Goal: Navigation & Orientation: Find specific page/section

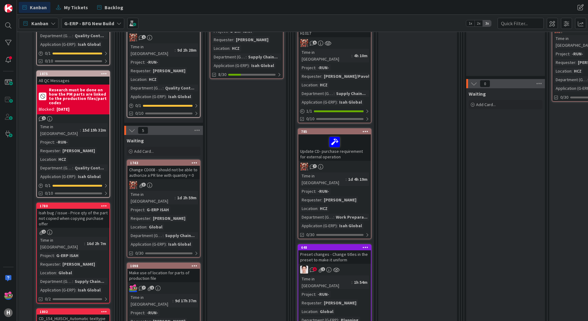
scroll to position [154, 0]
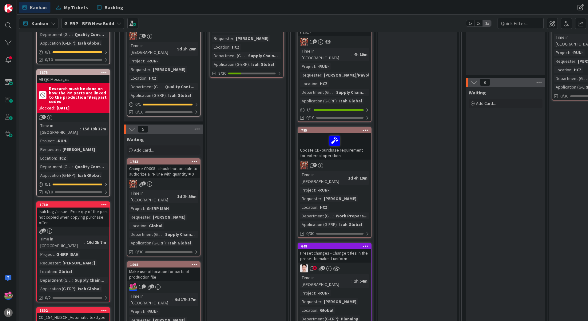
click at [369, 264] on div "8 1" at bounding box center [334, 268] width 73 height 8
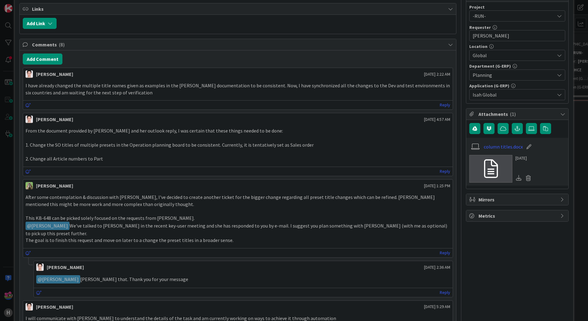
scroll to position [154, 0]
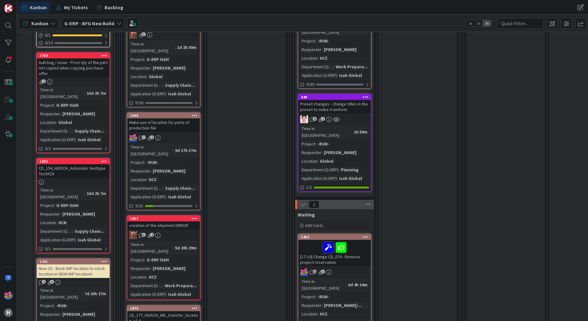
scroll to position [123, 0]
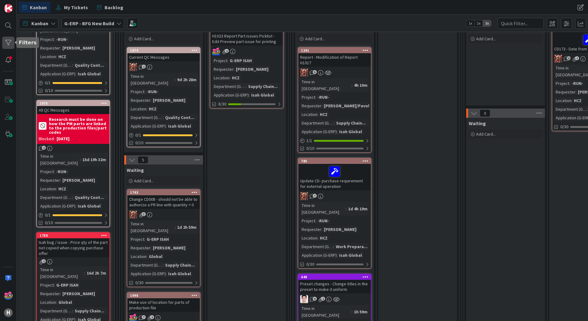
click at [11, 45] on div at bounding box center [8, 43] width 12 height 12
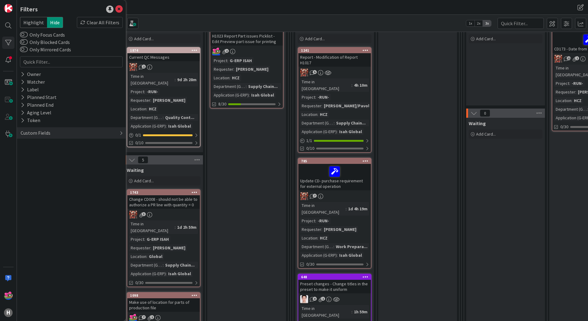
click at [27, 131] on div "Custom Fields" at bounding box center [35, 133] width 31 height 8
click at [29, 167] on button "Department (G-ERP)" at bounding box center [46, 169] width 52 height 8
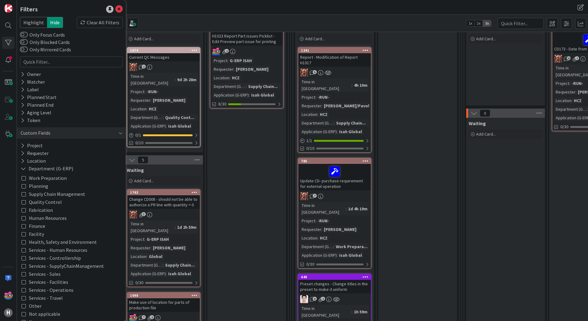
click at [38, 202] on span "Quality Control" at bounding box center [45, 202] width 33 height 8
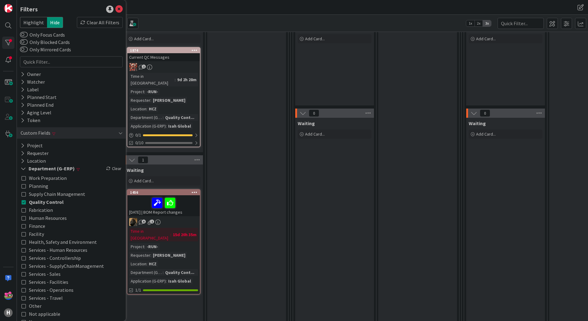
click at [258, 147] on div "Ready for Development Add Card..." at bounding box center [246, 239] width 79 height 476
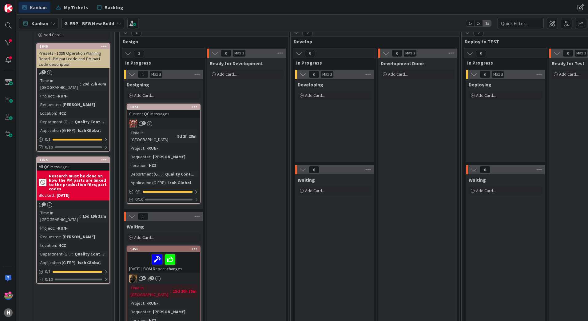
scroll to position [0, 0]
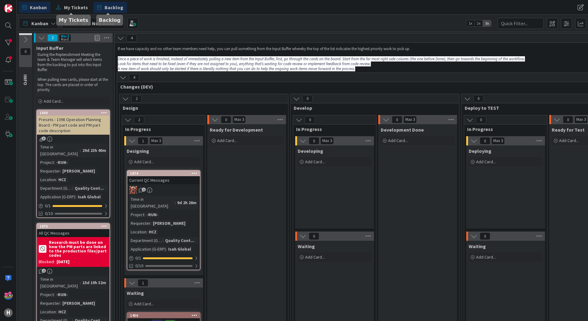
click at [112, 7] on span "Backlog" at bounding box center [114, 7] width 19 height 7
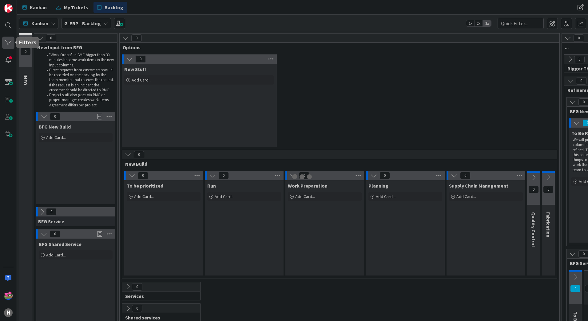
click at [9, 42] on div at bounding box center [8, 43] width 12 height 12
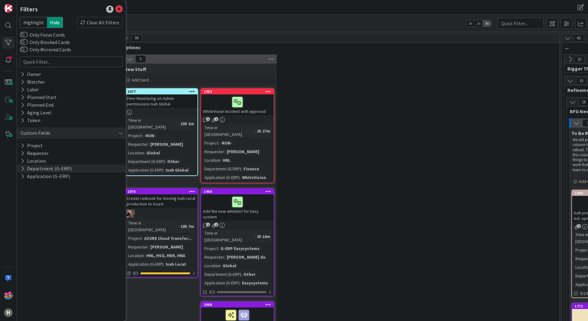
click at [34, 169] on button "Department (G-ERP)" at bounding box center [46, 169] width 52 height 8
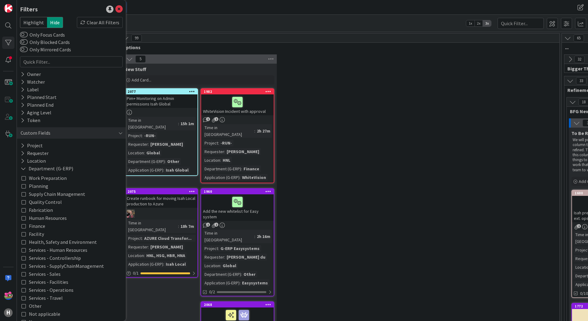
click at [31, 202] on span "Quality Control" at bounding box center [45, 202] width 33 height 8
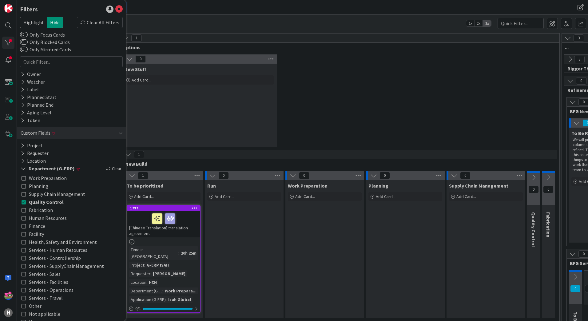
click at [382, 84] on div "0 New Stuff Add Card..." at bounding box center [339, 101] width 437 height 95
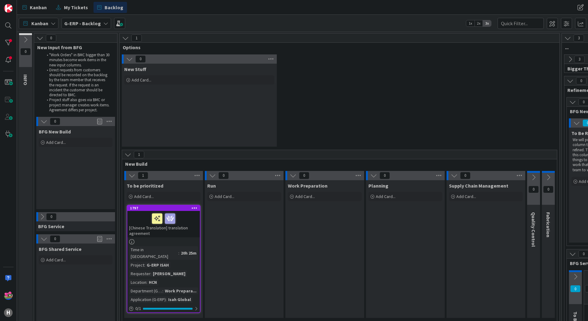
click at [44, 216] on icon at bounding box center [42, 216] width 7 height 7
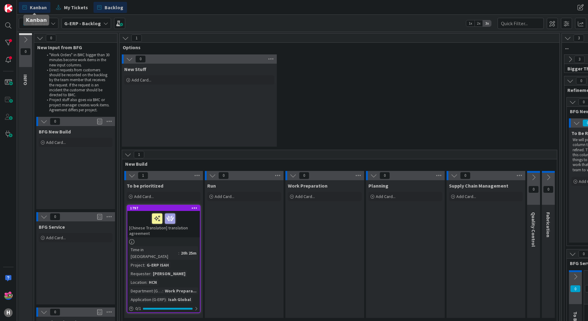
click at [39, 9] on span "Kanban" at bounding box center [38, 7] width 17 height 7
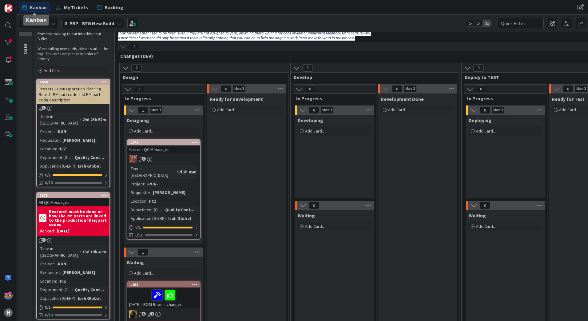
scroll to position [31, 0]
click at [165, 10] on div "Kanban My Tickets Backlog" at bounding box center [183, 7] width 329 height 11
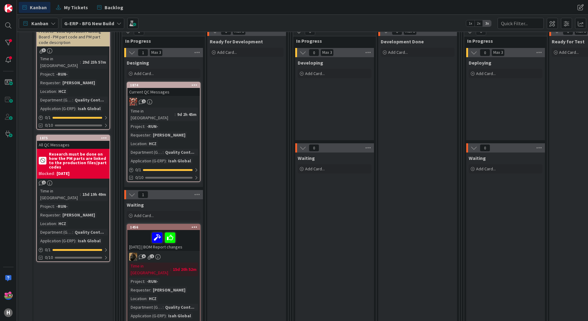
scroll to position [92, 0]
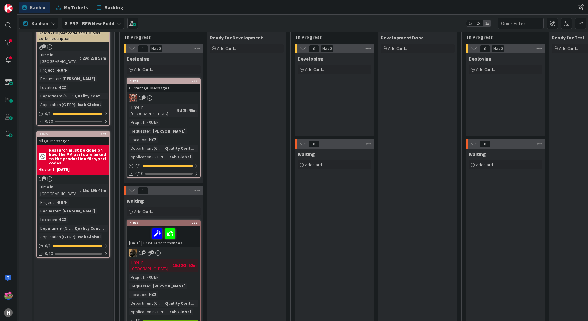
click at [190, 236] on div "2025-09-26 | BOM Report changes" at bounding box center [163, 236] width 73 height 21
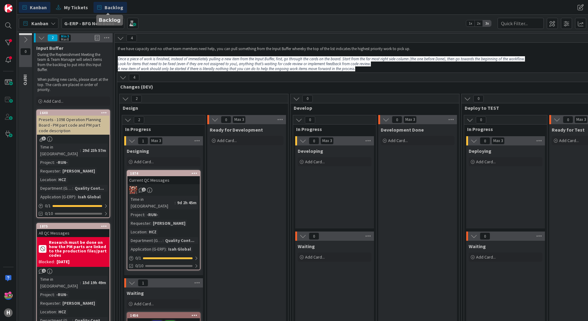
click at [111, 9] on span "Backlog" at bounding box center [114, 7] width 19 height 7
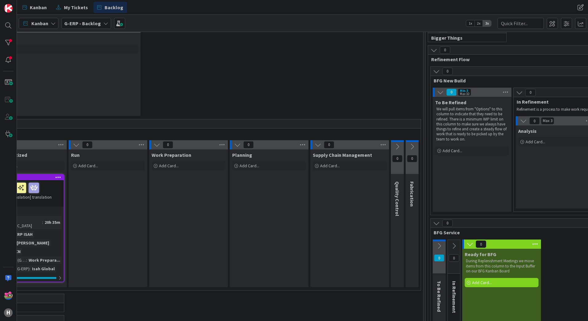
scroll to position [31, 0]
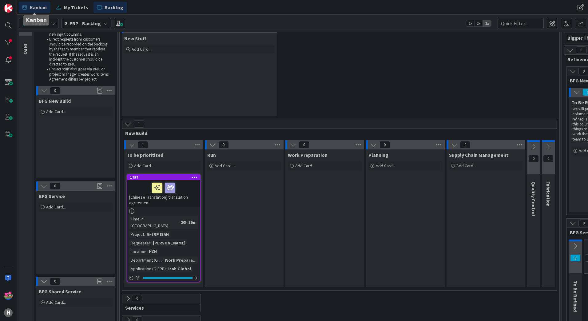
click at [31, 7] on span "Kanban" at bounding box center [38, 7] width 17 height 7
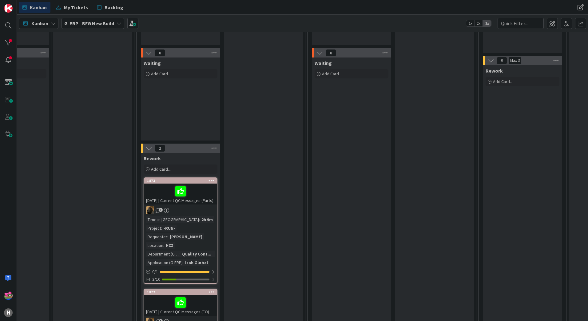
scroll to position [184, 496]
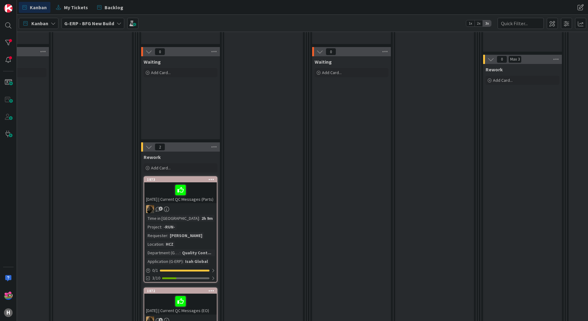
click at [206, 203] on div "2025-10-01 | Current QC Messages (Parts)" at bounding box center [180, 192] width 73 height 21
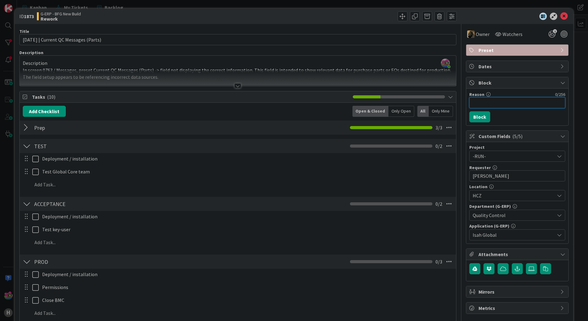
click at [477, 105] on input "Reason" at bounding box center [517, 102] width 96 height 11
type input "n"
type input "Need to research origin of PM PartCode"
drag, startPoint x: 551, startPoint y: 104, endPoint x: 460, endPoint y: 105, distance: 91.3
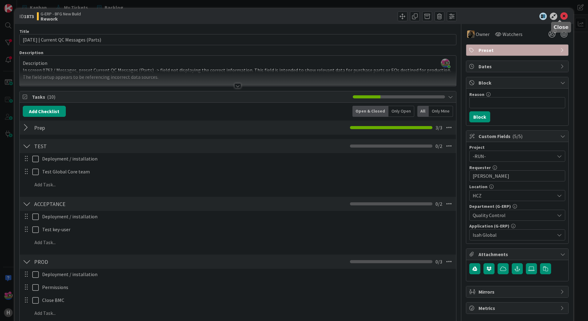
click at [560, 15] on icon at bounding box center [563, 16] width 7 height 7
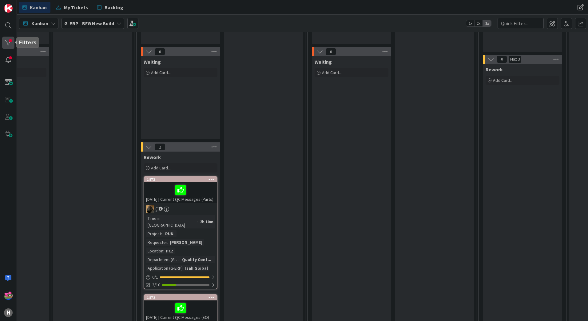
click at [6, 41] on div at bounding box center [8, 43] width 12 height 12
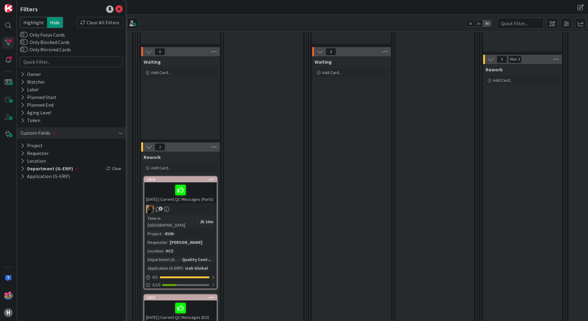
drag, startPoint x: 97, startPoint y: 24, endPoint x: 96, endPoint y: 1, distance: 22.8
click at [97, 24] on div "Clear All Filters" at bounding box center [100, 22] width 46 height 11
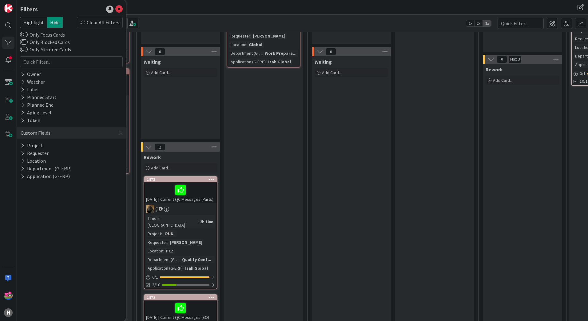
click at [224, 11] on div "Kanban My Tickets Backlog" at bounding box center [183, 7] width 329 height 11
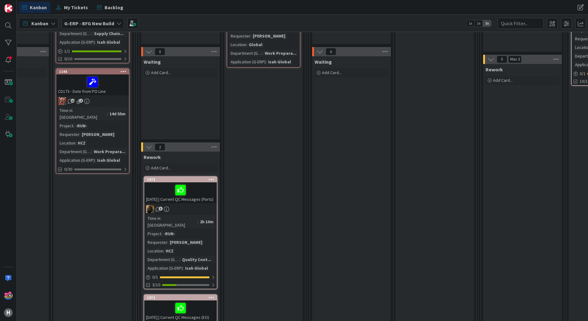
click at [106, 1] on div "Kanban My Tickets Backlog Kanban My Tickets Backlog" at bounding box center [302, 7] width 571 height 15
click at [106, 7] on span "Backlog" at bounding box center [114, 7] width 19 height 7
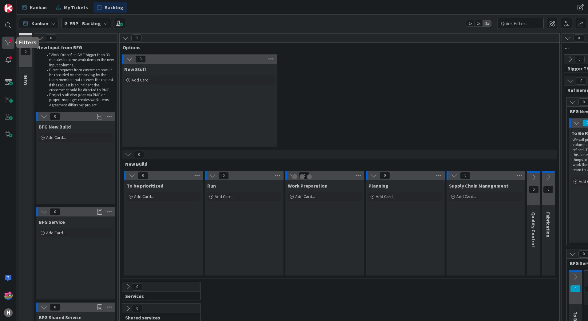
click at [5, 39] on div at bounding box center [8, 43] width 12 height 12
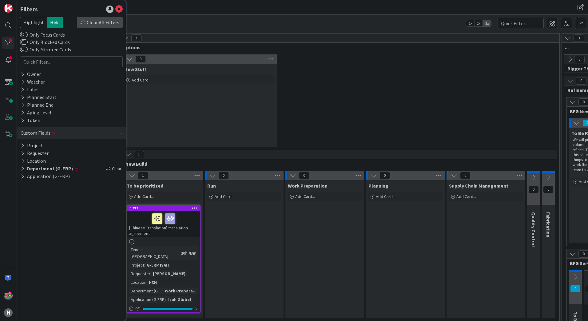
click at [110, 22] on div "Clear All Filters" at bounding box center [100, 22] width 46 height 11
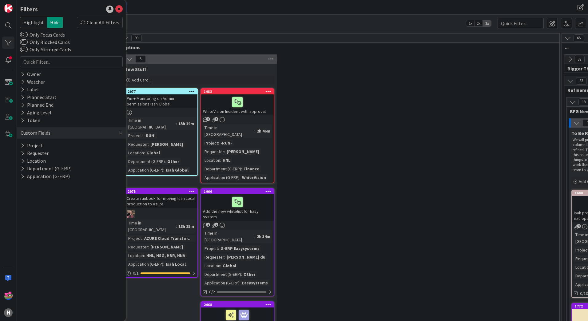
click at [251, 23] on div "Kanban G-ERP - Backlog 1x 2x 3x" at bounding box center [302, 23] width 571 height 17
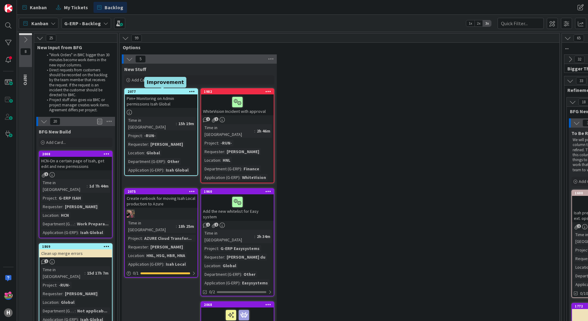
click at [169, 92] on div "2077" at bounding box center [163, 91] width 70 height 4
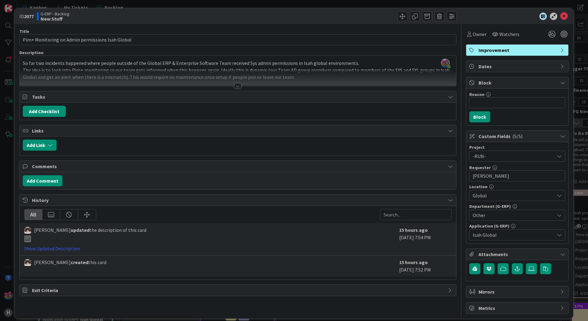
click at [236, 84] on div at bounding box center [237, 85] width 7 height 5
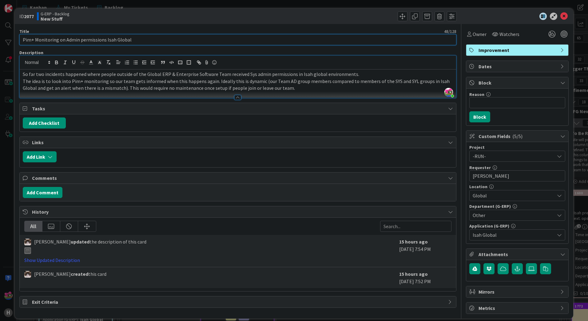
drag, startPoint x: 136, startPoint y: 44, endPoint x: 20, endPoint y: 45, distance: 115.9
click at [20, 45] on div "Title 48 / 128 Pim+ Monitoring on Admin permissions Isah Global Description Jak…" at bounding box center [237, 169] width 437 height 290
click at [167, 76] on p "So far two incidents happened where people outside of the Global ERP & Enterpri…" at bounding box center [238, 74] width 430 height 7
click at [560, 18] on icon at bounding box center [563, 16] width 7 height 7
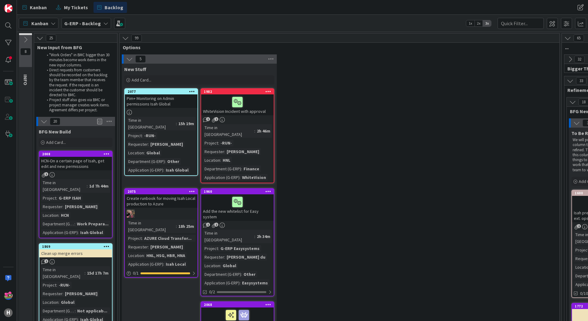
click at [187, 121] on div "Time in Column : 15h 19m Project : -RUN- Requester : Kevin van Dijk Location : …" at bounding box center [161, 145] width 69 height 57
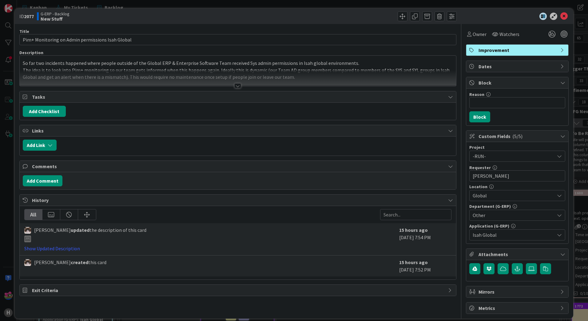
click at [235, 84] on div at bounding box center [237, 85] width 7 height 5
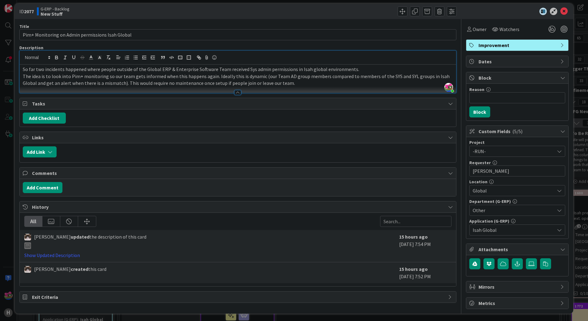
scroll to position [6, 0]
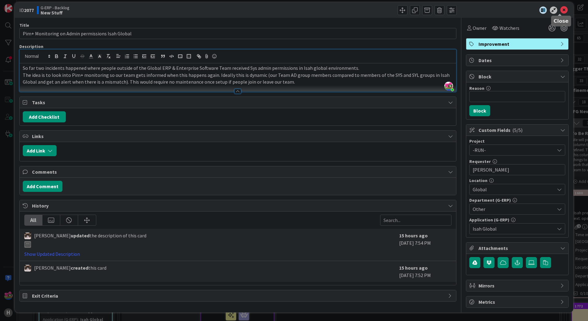
click at [560, 9] on icon at bounding box center [563, 9] width 7 height 7
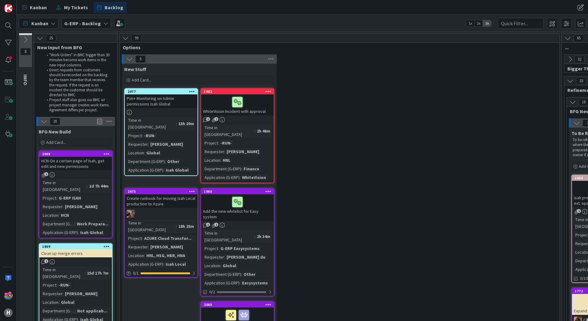
click at [180, 104] on div "Pim+ Monitoring on Admin permissions Isah Global" at bounding box center [161, 101] width 73 height 14
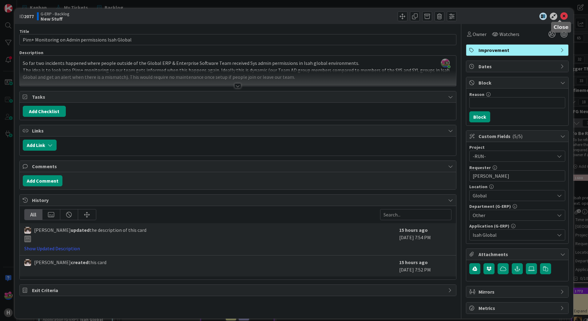
click at [562, 16] on icon at bounding box center [563, 16] width 7 height 7
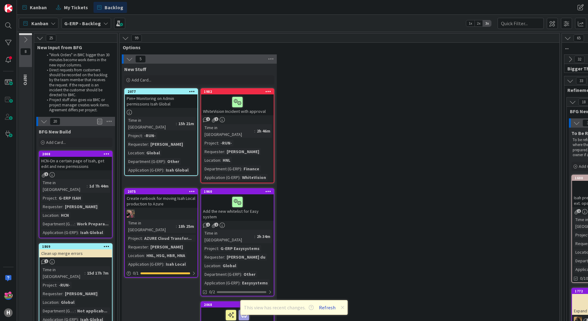
click at [325, 308] on button "Refresh" at bounding box center [327, 307] width 21 height 8
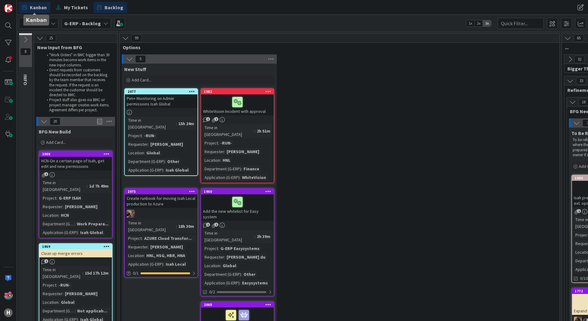
click at [40, 6] on span "Kanban" at bounding box center [38, 7] width 17 height 7
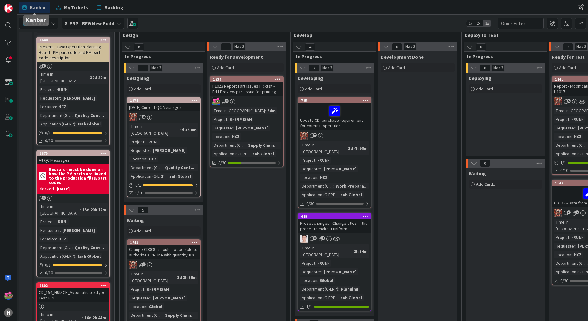
scroll to position [92, 0]
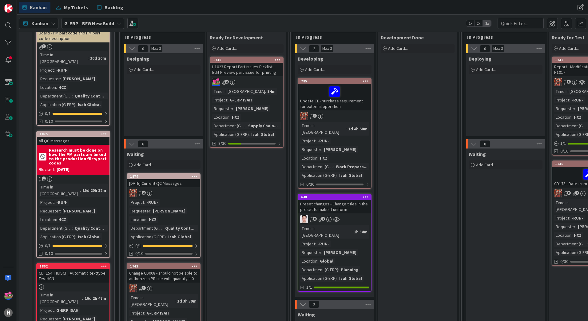
click at [196, 175] on icon at bounding box center [195, 176] width 6 height 4
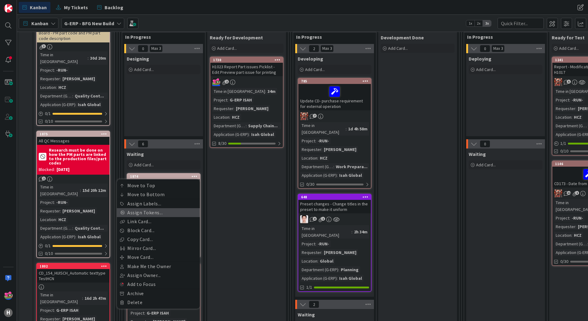
click at [147, 212] on link "Assign Tokens..." at bounding box center [158, 212] width 83 height 9
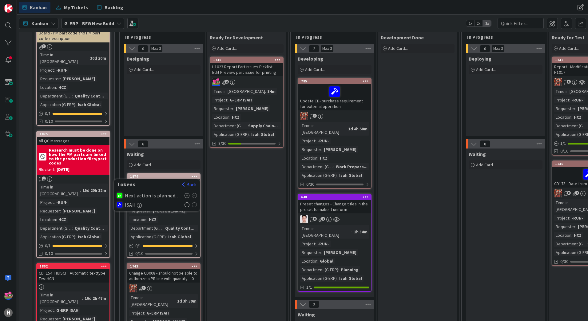
click at [188, 194] on icon at bounding box center [186, 195] width 5 height 5
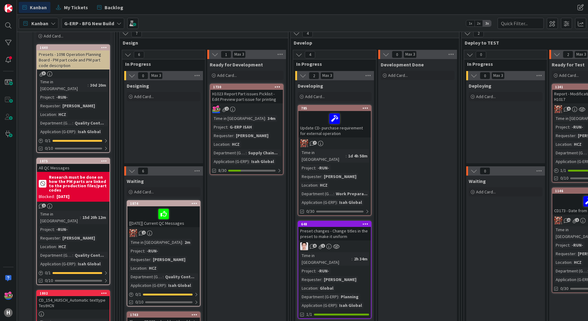
scroll to position [61, 0]
